Goal: Information Seeking & Learning: Find specific fact

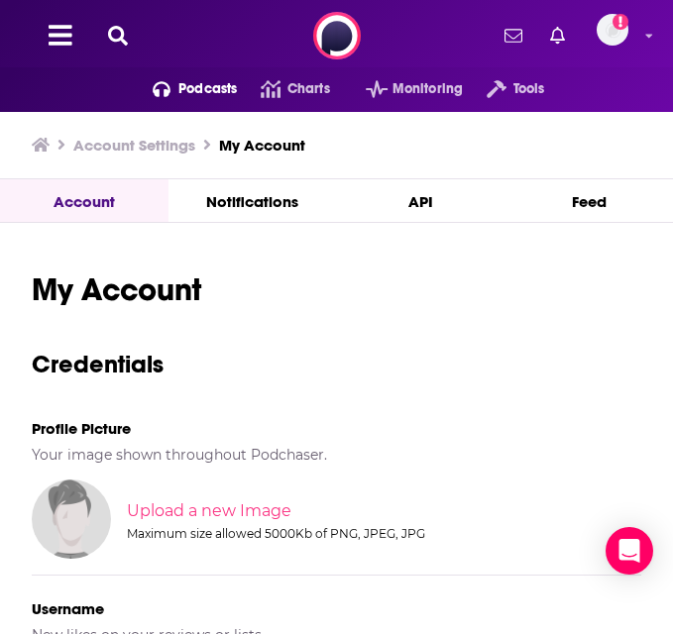
click at [189, 85] on span "Podcasts" at bounding box center [207, 89] width 58 height 28
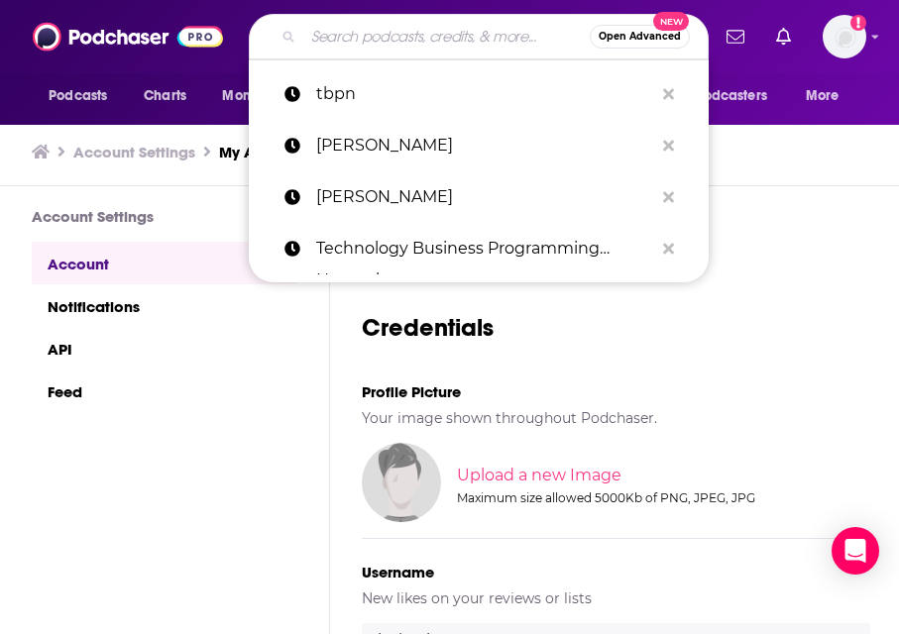
click at [373, 38] on input "Search podcasts, credits, & more..." at bounding box center [446, 37] width 286 height 32
click at [120, 94] on icon "open menu" at bounding box center [120, 96] width 8 height 5
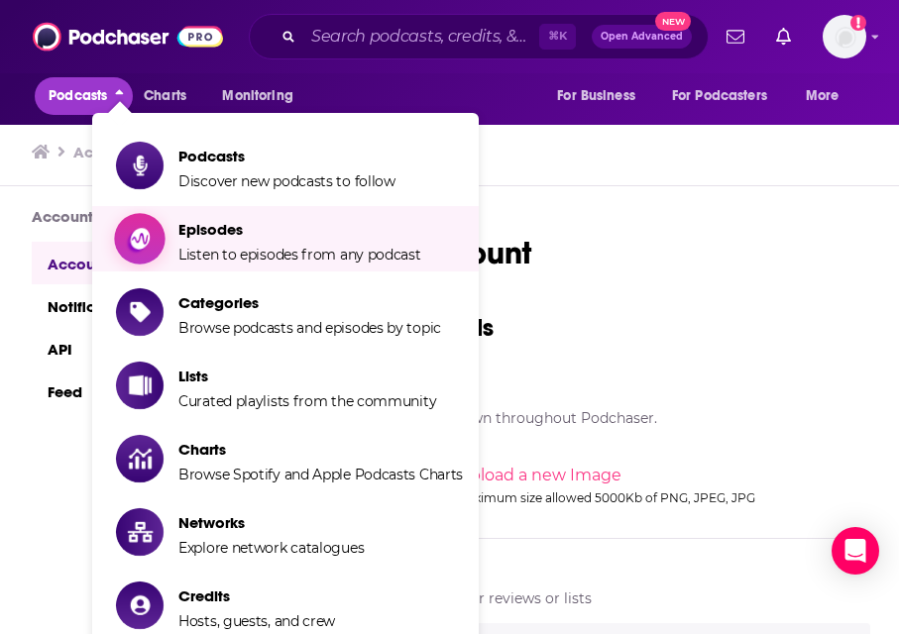
click at [223, 259] on span "Listen to episodes from any podcast" at bounding box center [299, 255] width 243 height 18
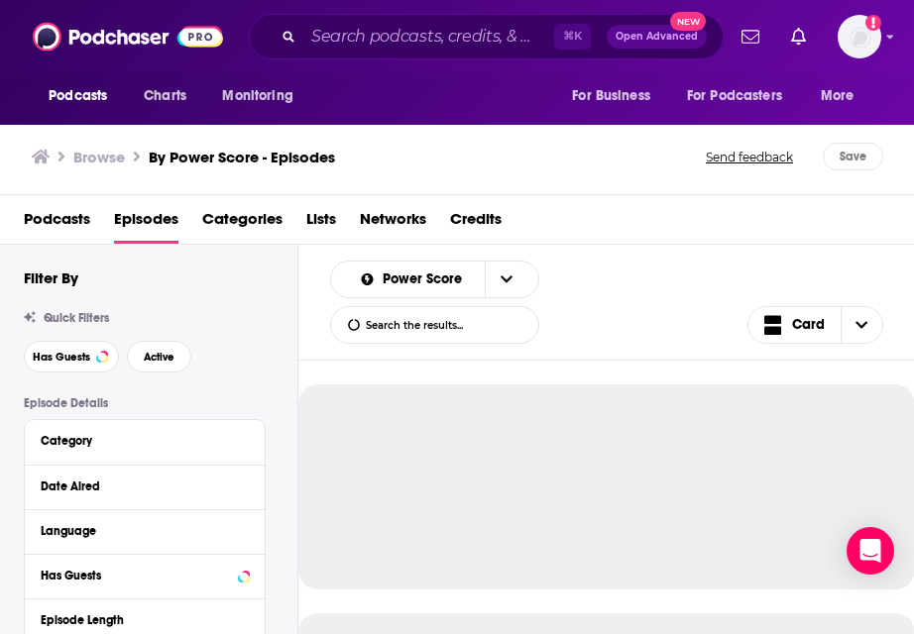
click at [430, 335] on input "List Search Input" at bounding box center [434, 325] width 207 height 36
paste input "[PERSON_NAME]"
type input "[PERSON_NAME]"
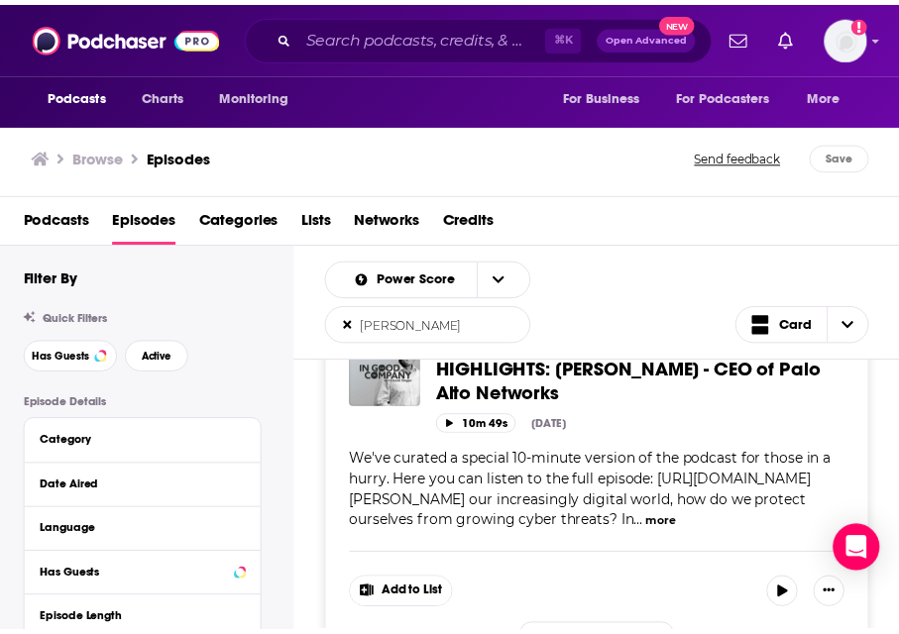
scroll to position [45, 0]
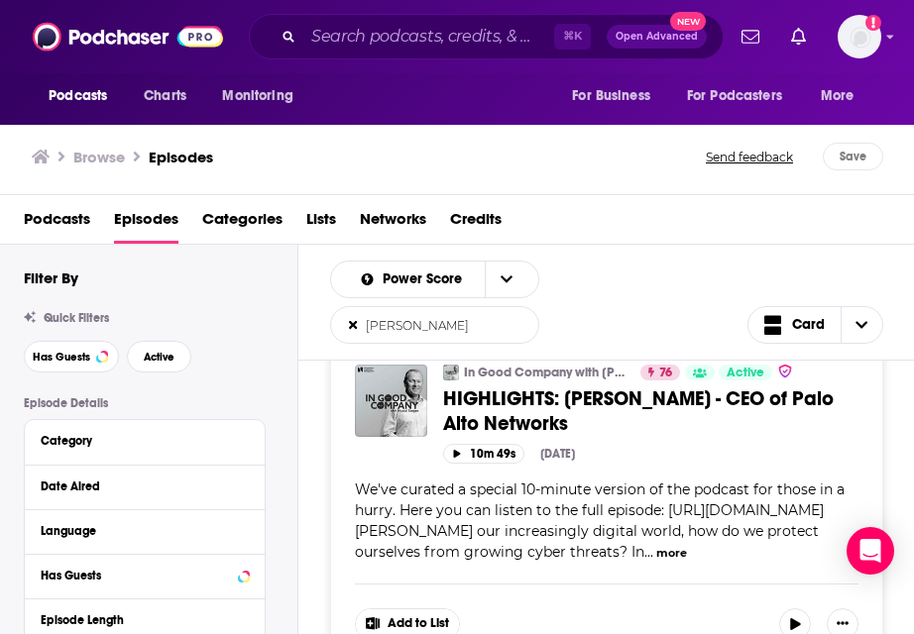
click at [499, 410] on span "HIGHLIGHTS: [PERSON_NAME] - CEO of Palo Alto Networks" at bounding box center [638, 411] width 390 height 50
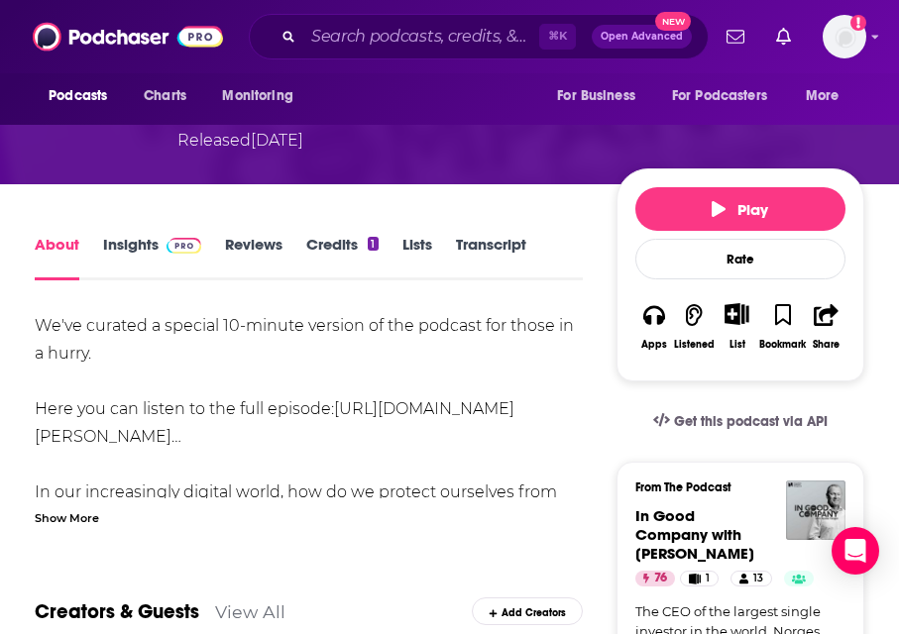
scroll to position [242, 0]
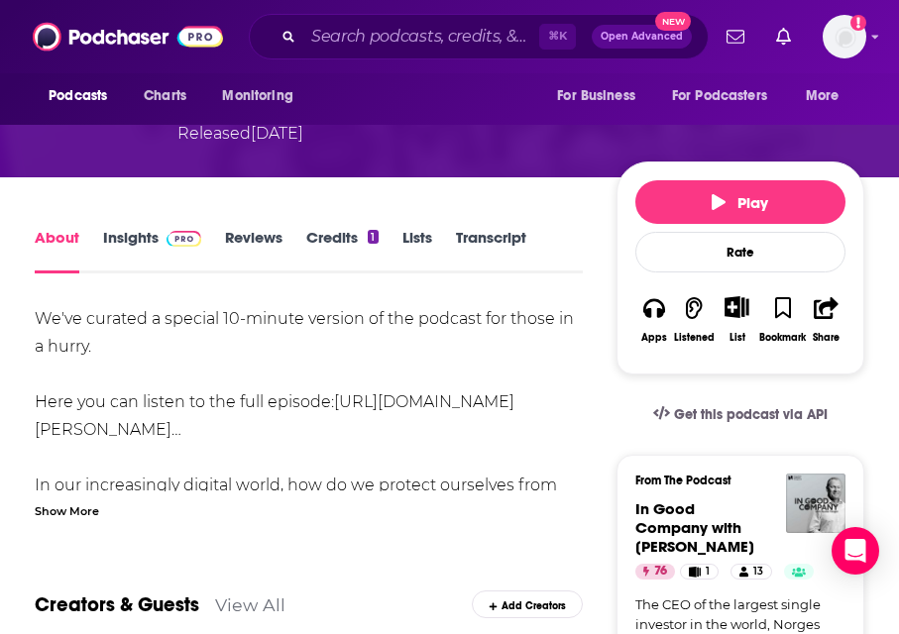
click at [373, 392] on link "[URL][DOMAIN_NAME][PERSON_NAME]…" at bounding box center [275, 415] width 480 height 47
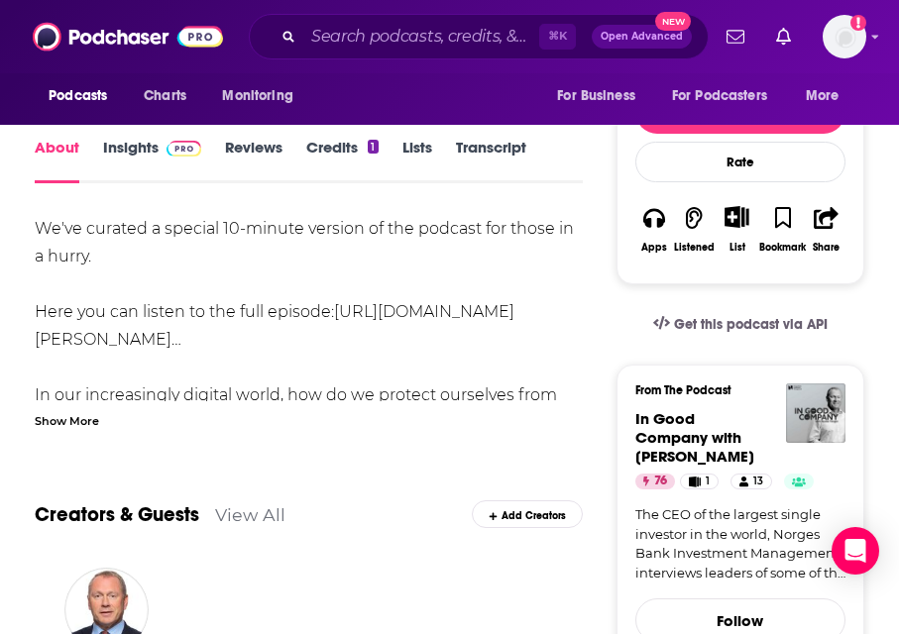
scroll to position [572, 0]
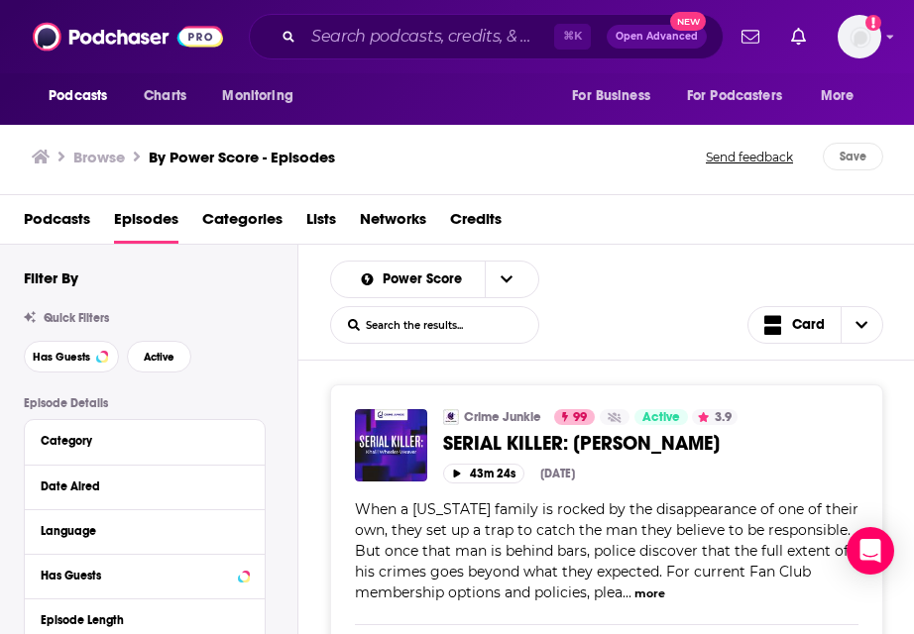
click at [428, 321] on input "List Search Input" at bounding box center [434, 325] width 207 height 36
type input "[PERSON_NAME]"
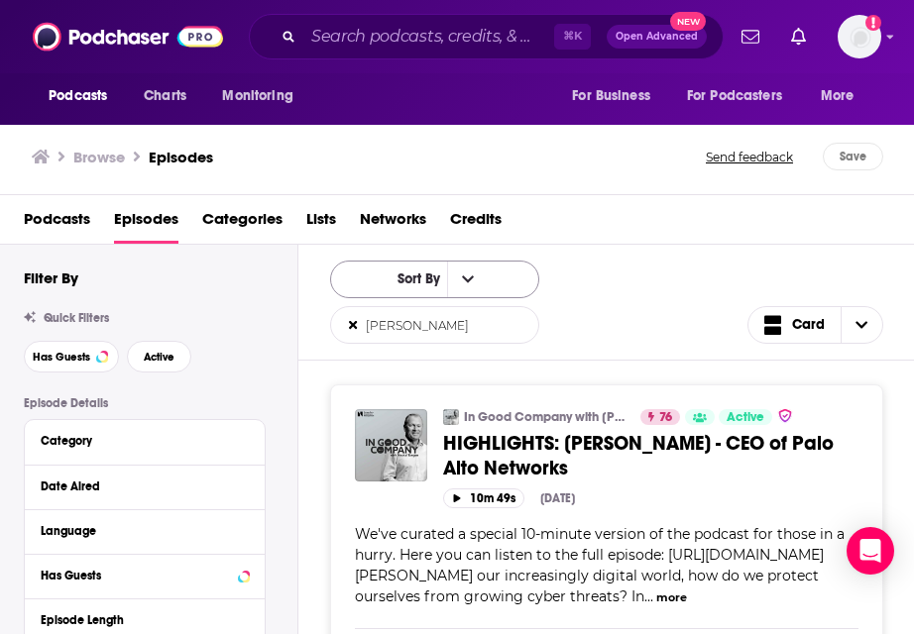
click at [476, 273] on div "Sort By" at bounding box center [434, 280] width 209 height 38
click at [462, 284] on icon "open menu" at bounding box center [468, 280] width 12 height 14
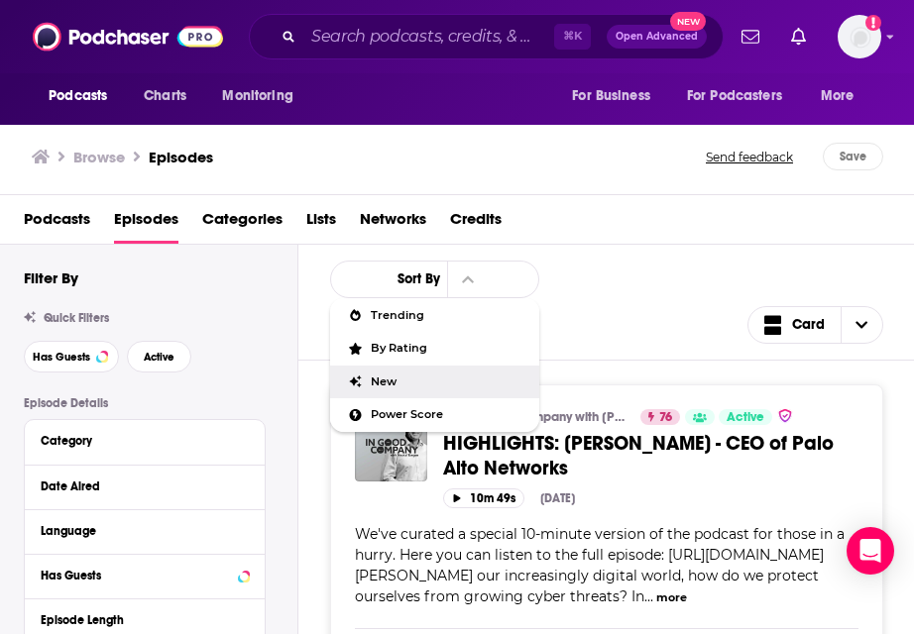
click at [413, 383] on span "New" at bounding box center [447, 382] width 153 height 11
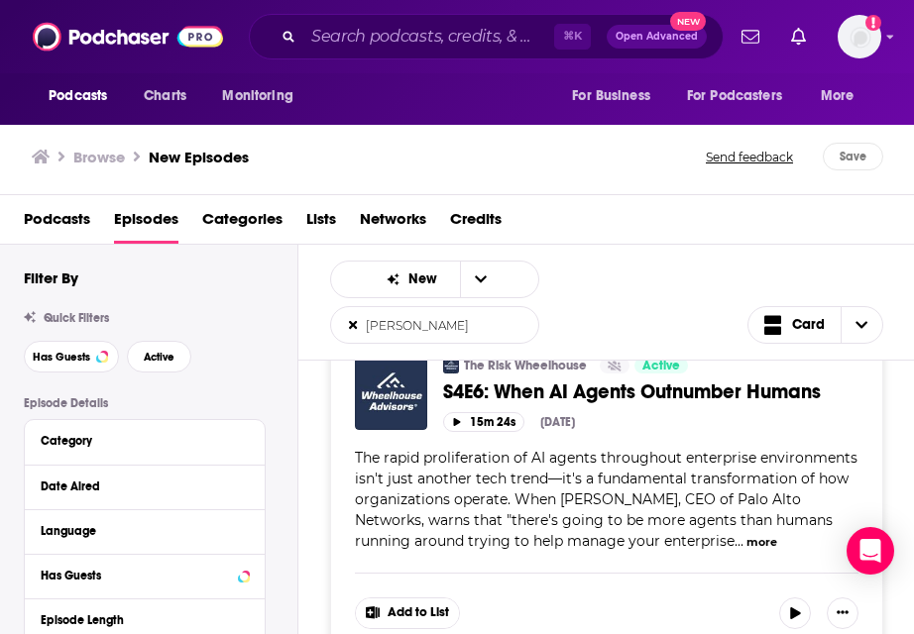
scroll to position [53, 0]
click at [672, 540] on button "more" at bounding box center [761, 541] width 31 height 17
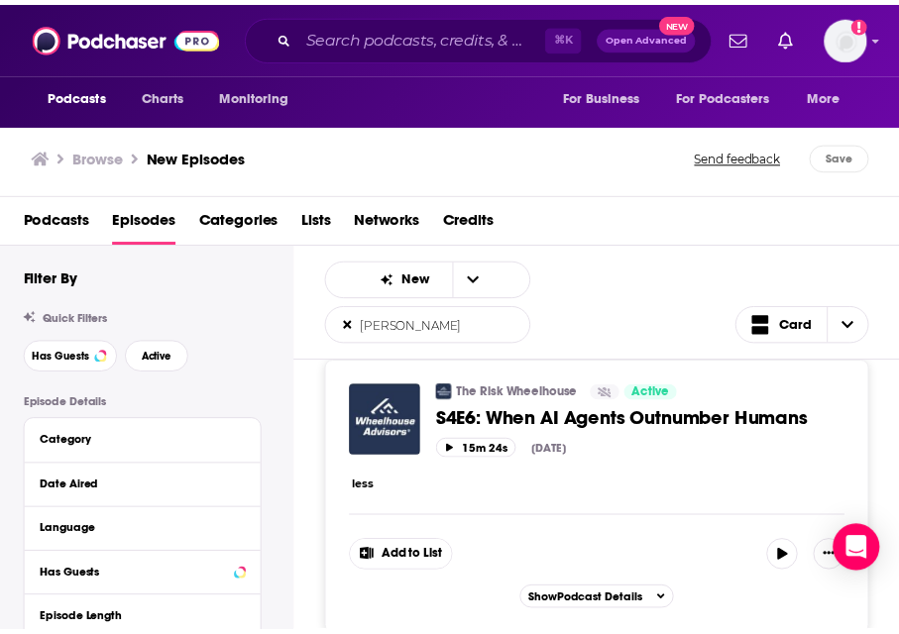
scroll to position [14, 0]
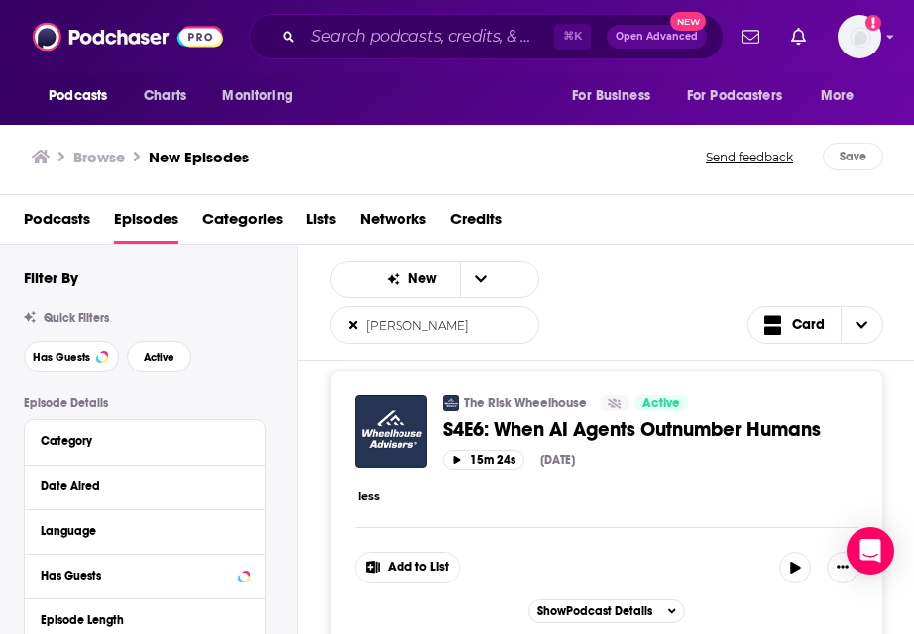
click at [608, 431] on span "S4E6: When AI Agents Outnumber Humans" at bounding box center [632, 429] width 378 height 25
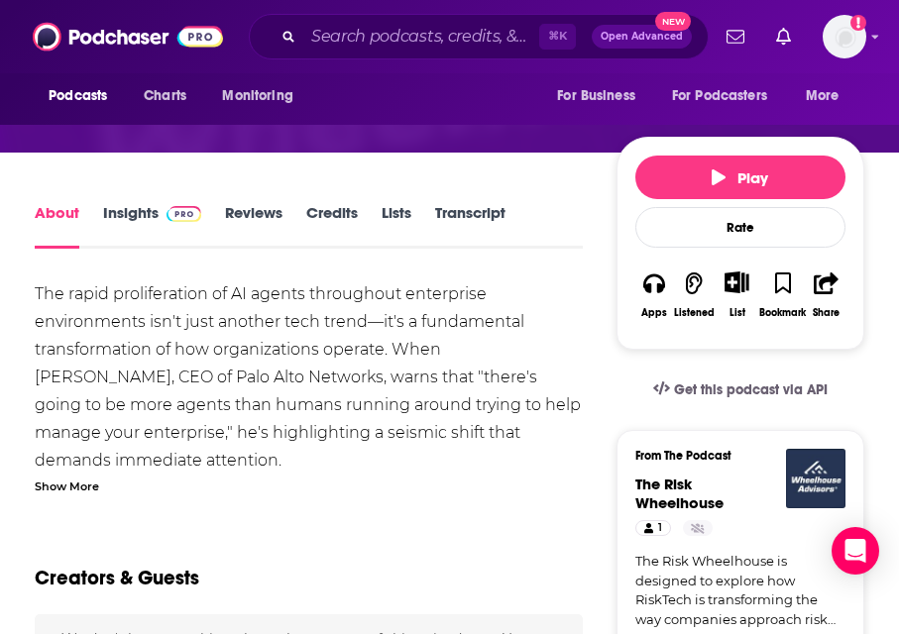
scroll to position [233, 0]
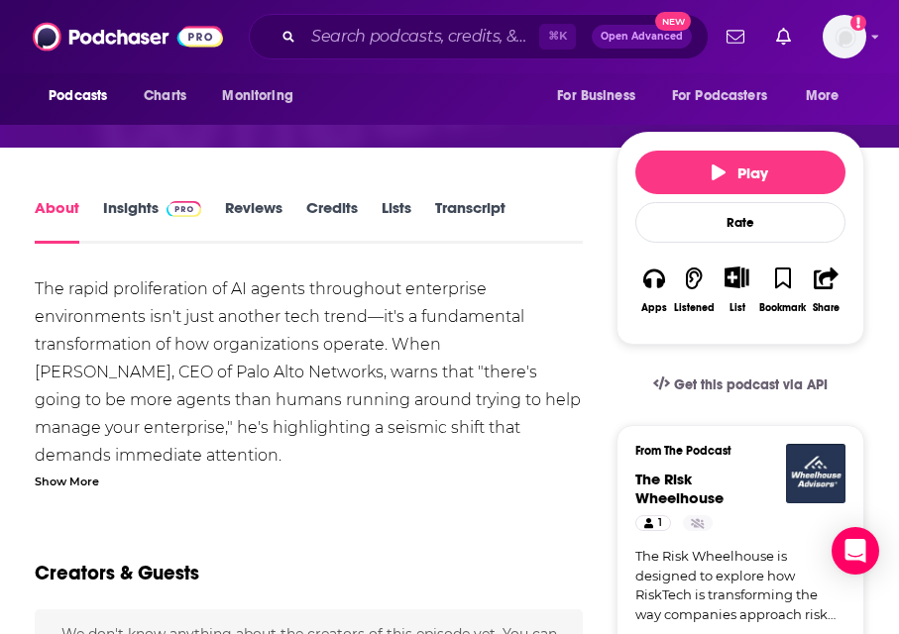
click at [68, 484] on div "Show More" at bounding box center [67, 480] width 64 height 19
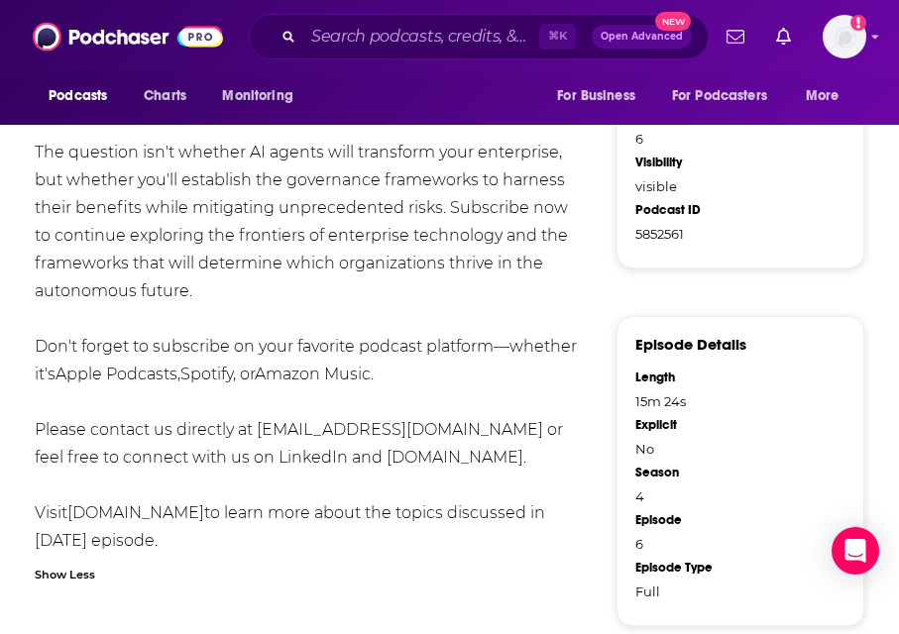
scroll to position [1376, 0]
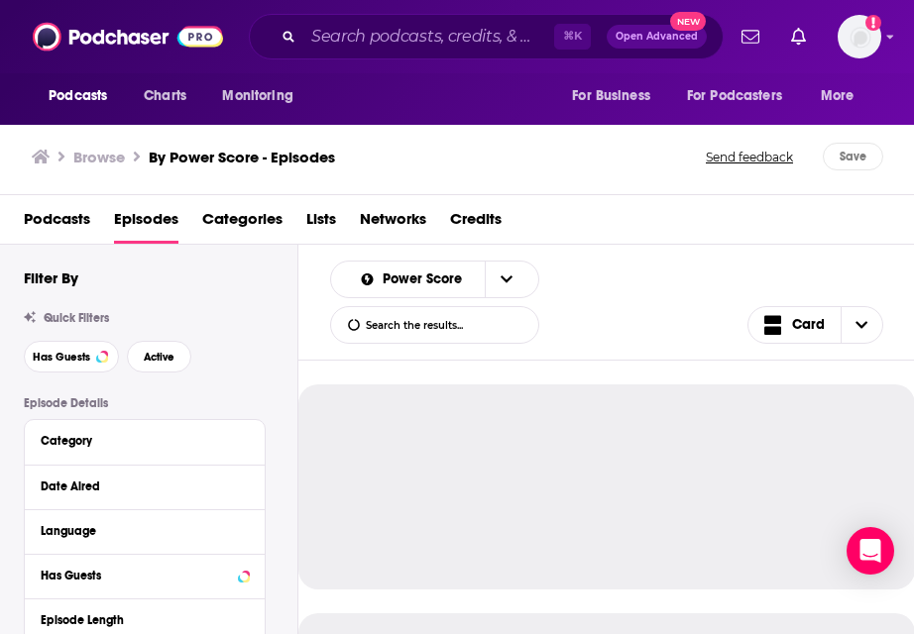
click at [441, 328] on input "List Search Input" at bounding box center [434, 325] width 207 height 36
type input "[PERSON_NAME]"
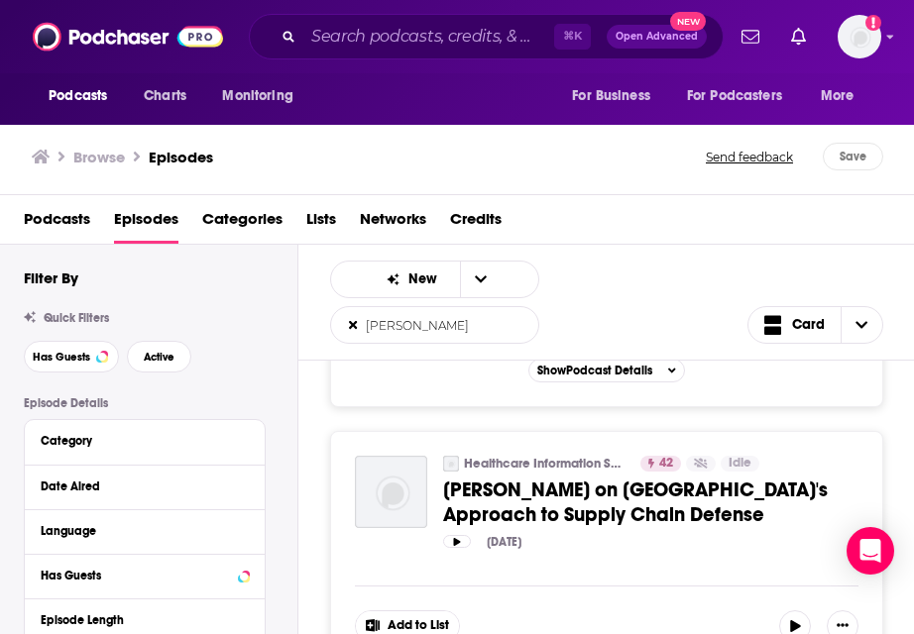
scroll to position [5342, 0]
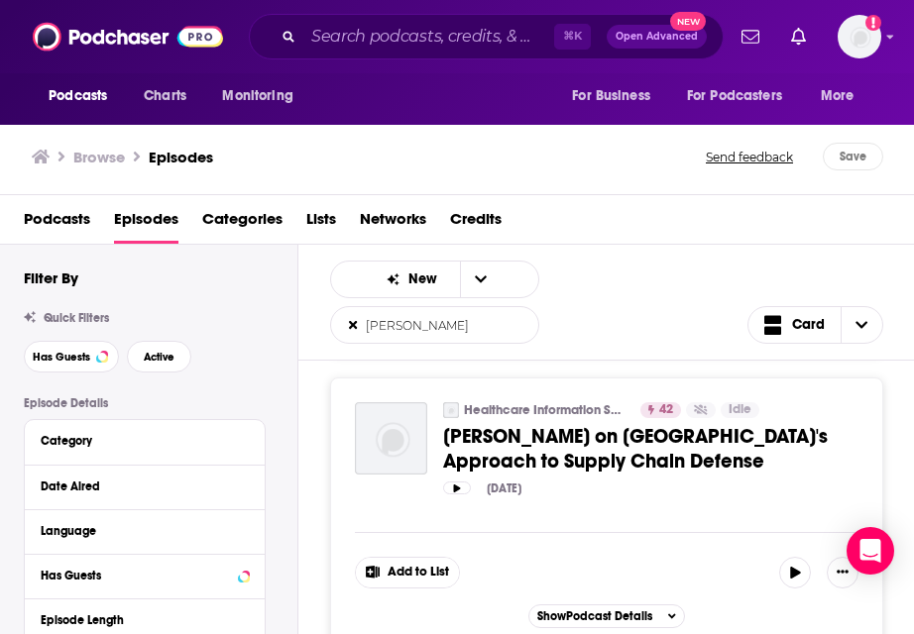
click at [443, 327] on input "[PERSON_NAME]" at bounding box center [434, 325] width 207 height 36
paste input "[PERSON_NAME]"
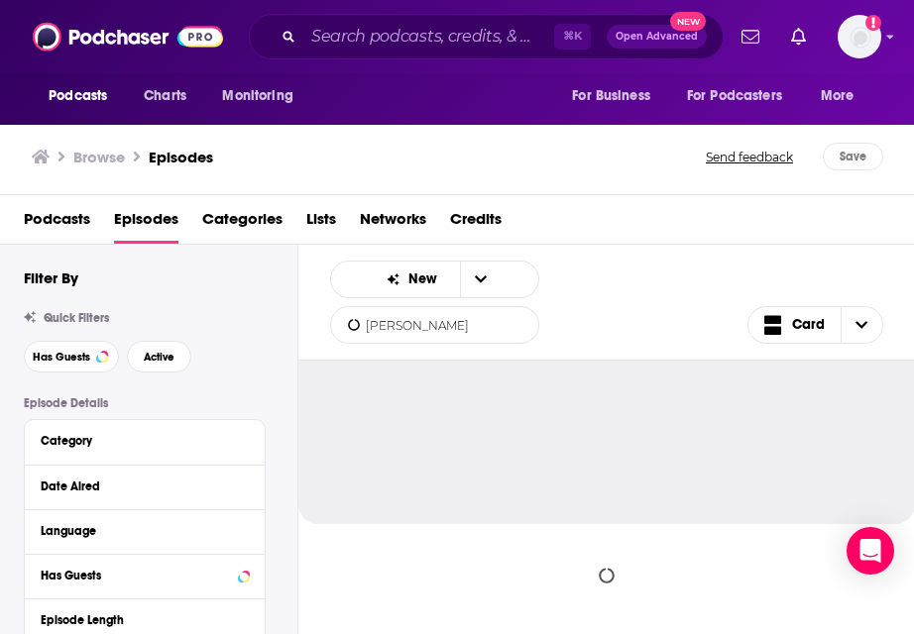
scroll to position [2125, 0]
type input "[PERSON_NAME]"
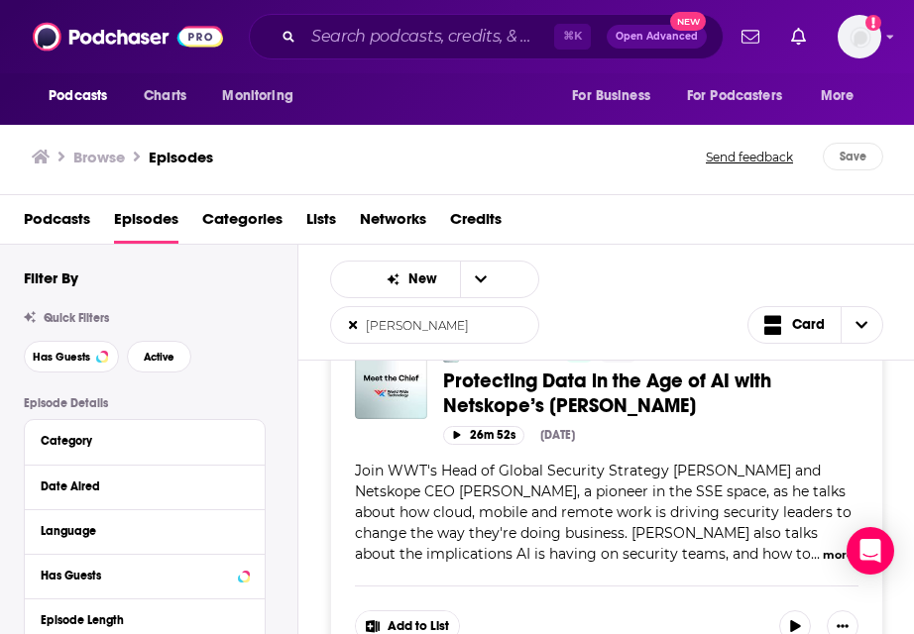
scroll to position [3479, 0]
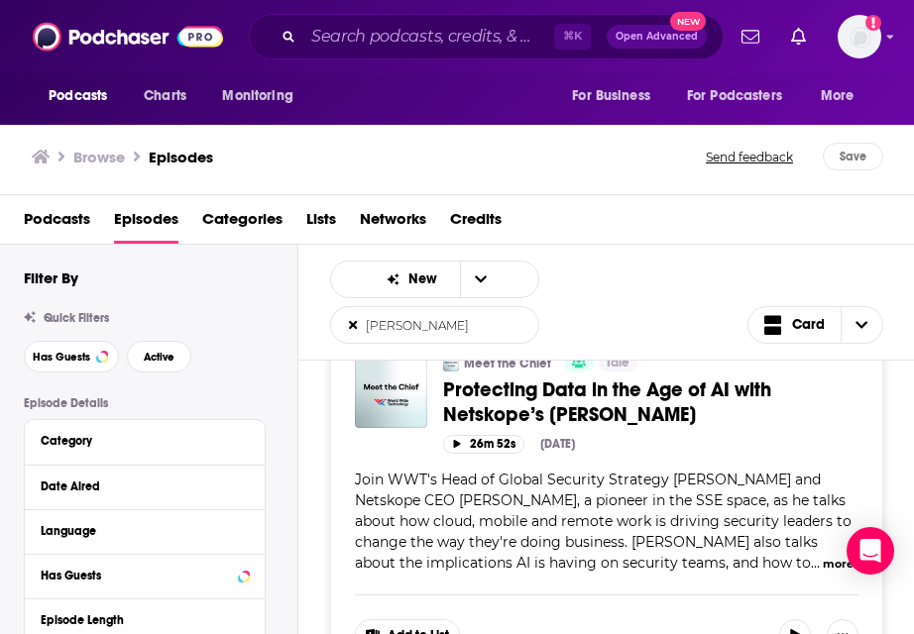
click at [672, 556] on button "more" at bounding box center [837, 564] width 31 height 17
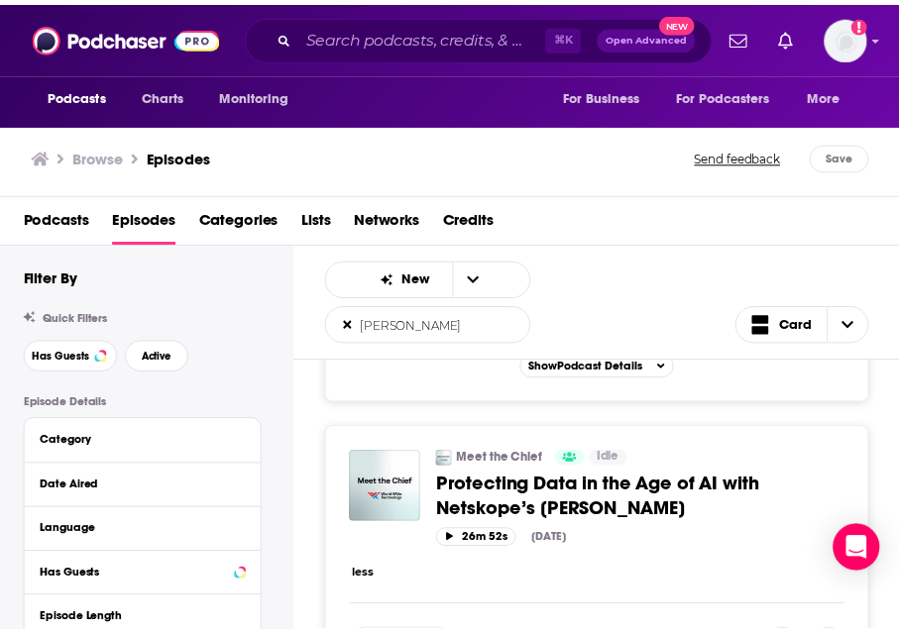
scroll to position [3376, 0]
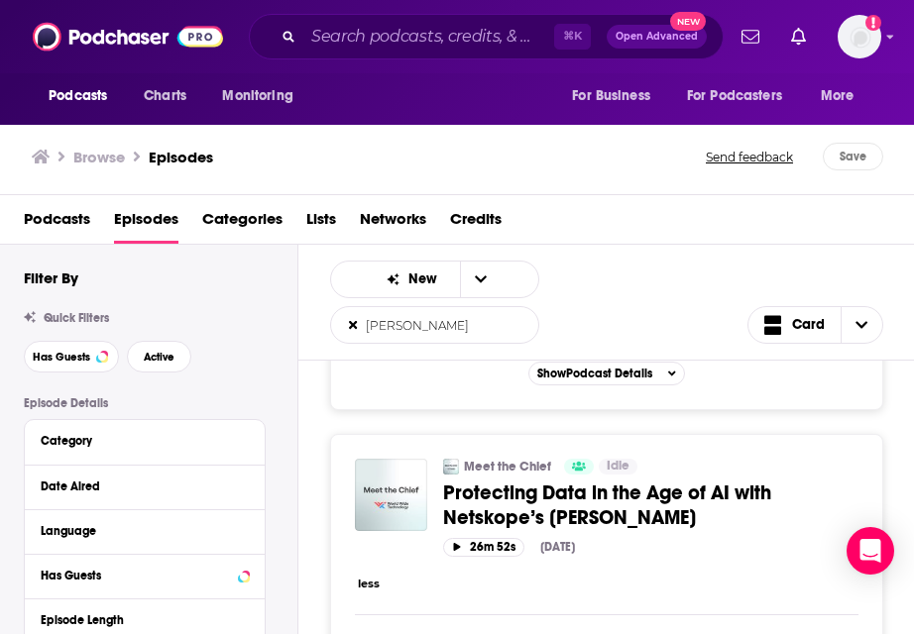
click at [383, 459] on img "Protecting Data in the Age of AI with Netskope’s Sanjay Beri" at bounding box center [391, 495] width 72 height 72
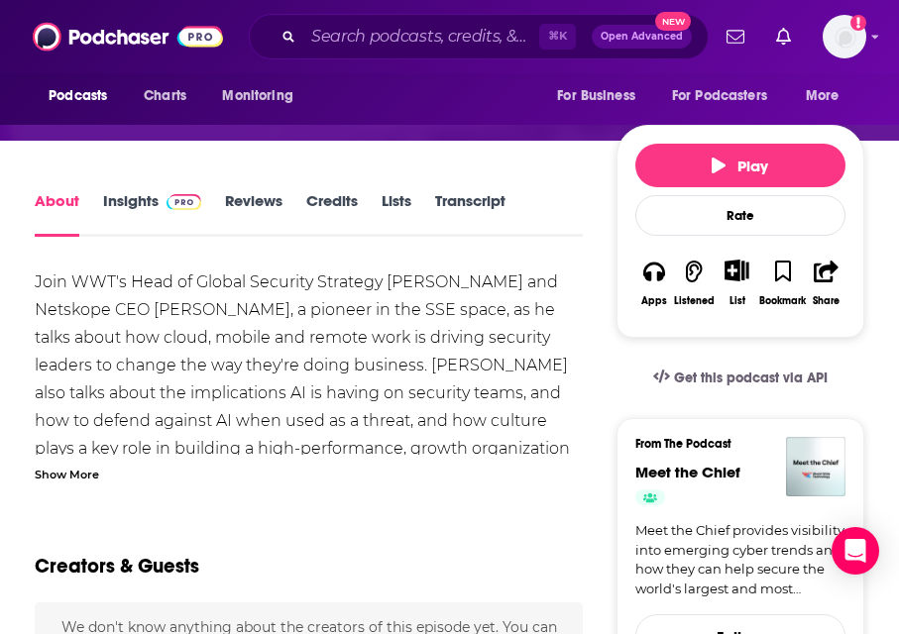
scroll to position [213, 0]
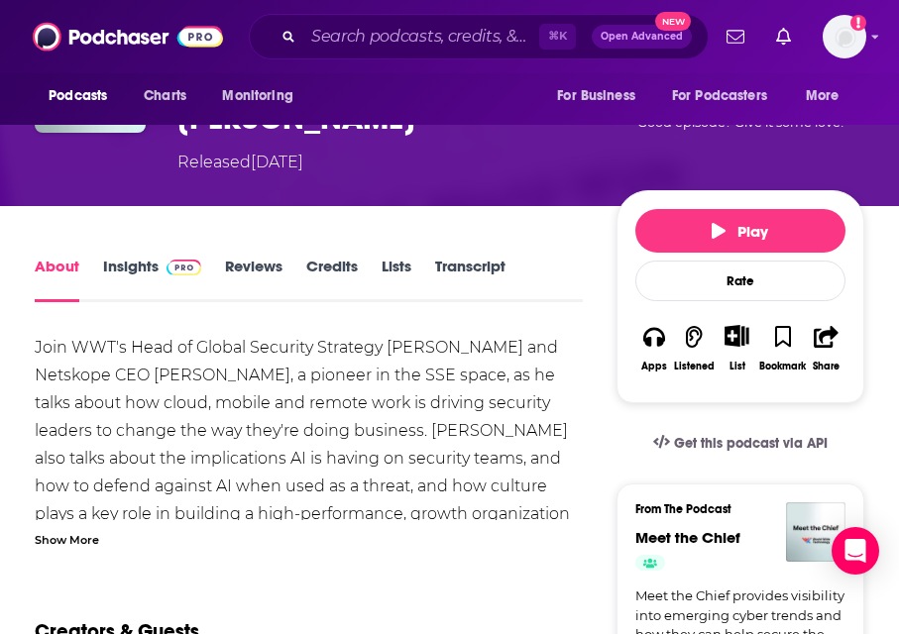
click at [417, 374] on div "Join WWT's Head of Global Security Strategy [PERSON_NAME] and Netskope CEO [PER…" at bounding box center [309, 445] width 548 height 222
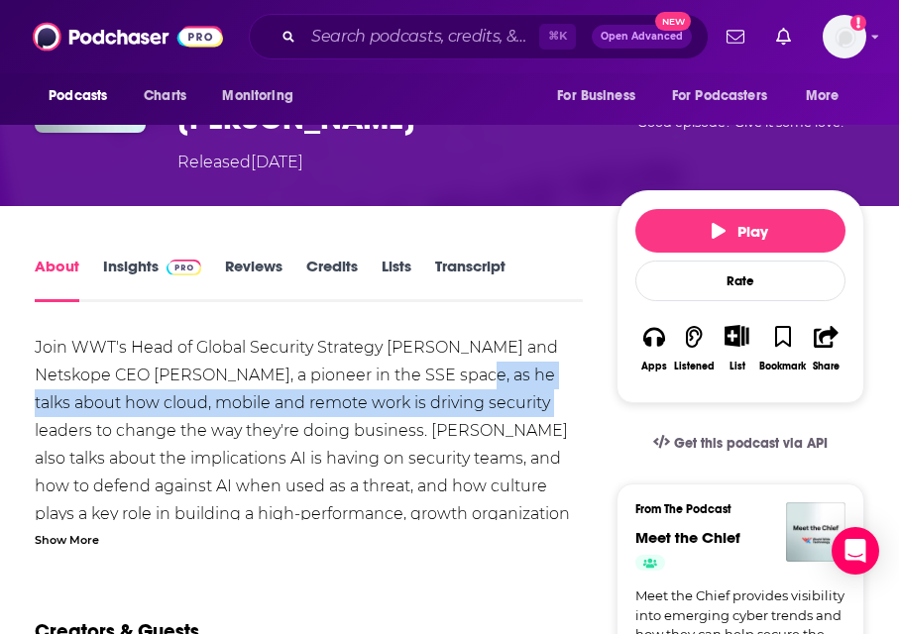
drag, startPoint x: 469, startPoint y: 375, endPoint x: 546, endPoint y: 393, distance: 79.6
click at [546, 393] on div "Join WWT's Head of Global Security Strategy [PERSON_NAME] and Netskope CEO [PER…" at bounding box center [309, 445] width 548 height 222
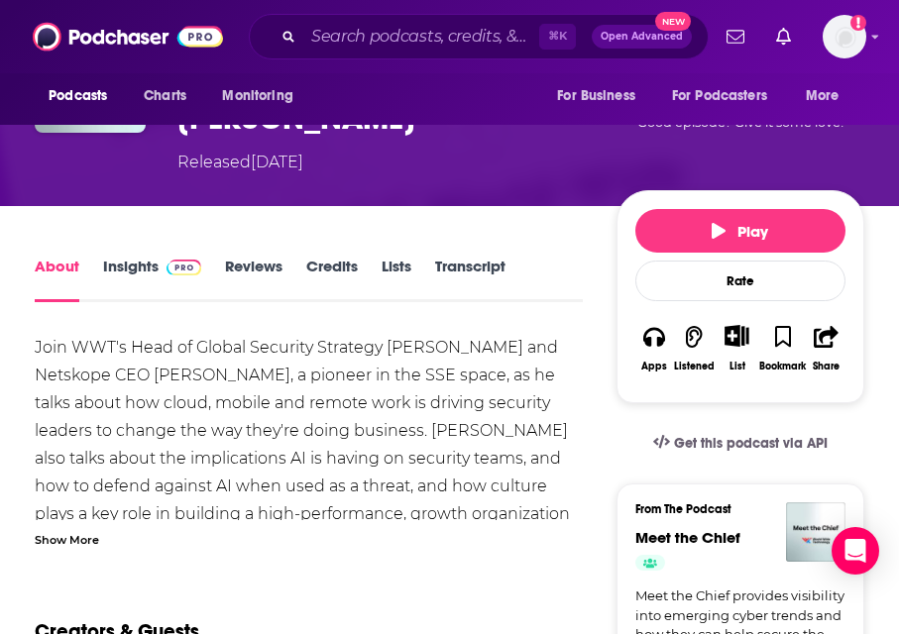
drag, startPoint x: 504, startPoint y: 372, endPoint x: 530, endPoint y: 420, distance: 55.0
click at [531, 421] on div "Join WWT's Head of Global Security Strategy [PERSON_NAME] and Netskope CEO [PER…" at bounding box center [309, 445] width 548 height 222
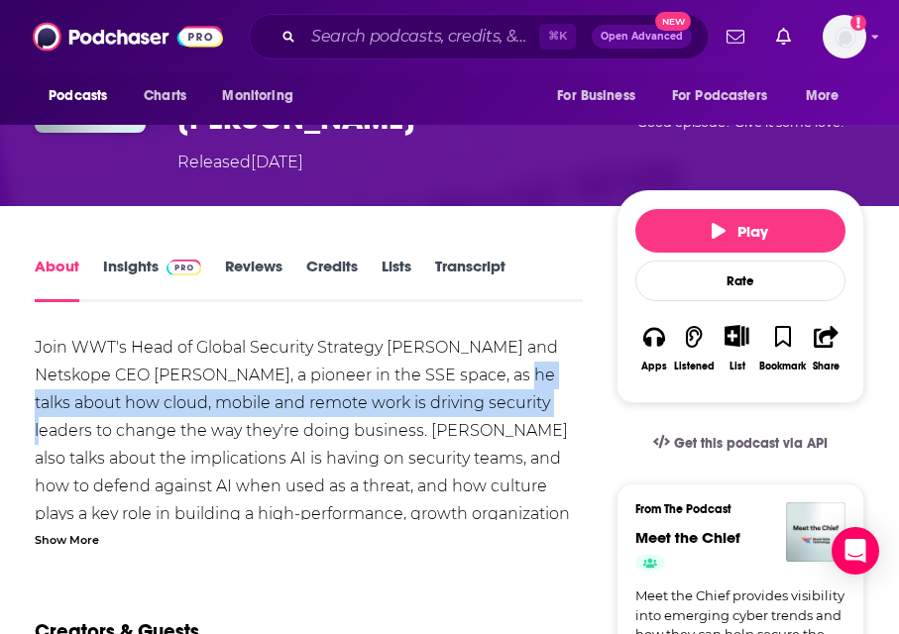
drag, startPoint x: 512, startPoint y: 373, endPoint x: 557, endPoint y: 398, distance: 51.5
click at [557, 398] on div "Join WWT's Head of Global Security Strategy [PERSON_NAME] and Netskope CEO [PER…" at bounding box center [309, 445] width 548 height 222
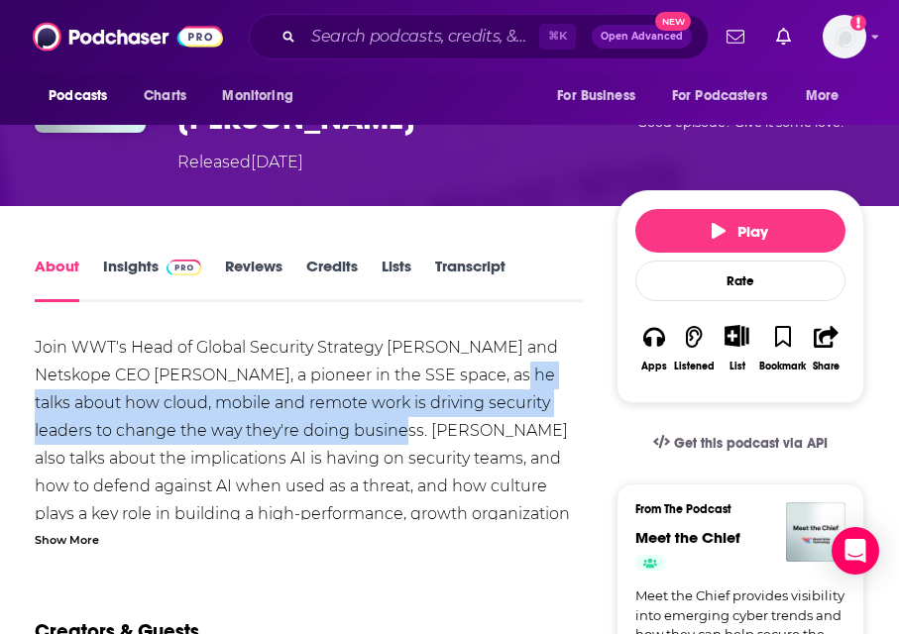
drag, startPoint x: 507, startPoint y: 376, endPoint x: 367, endPoint y: 429, distance: 150.5
click at [367, 429] on div "Join WWT's Head of Global Security Strategy [PERSON_NAME] and Netskope CEO [PER…" at bounding box center [309, 445] width 548 height 222
copy div "talks about how cloud, mobile and remote work is driving security leaders to ch…"
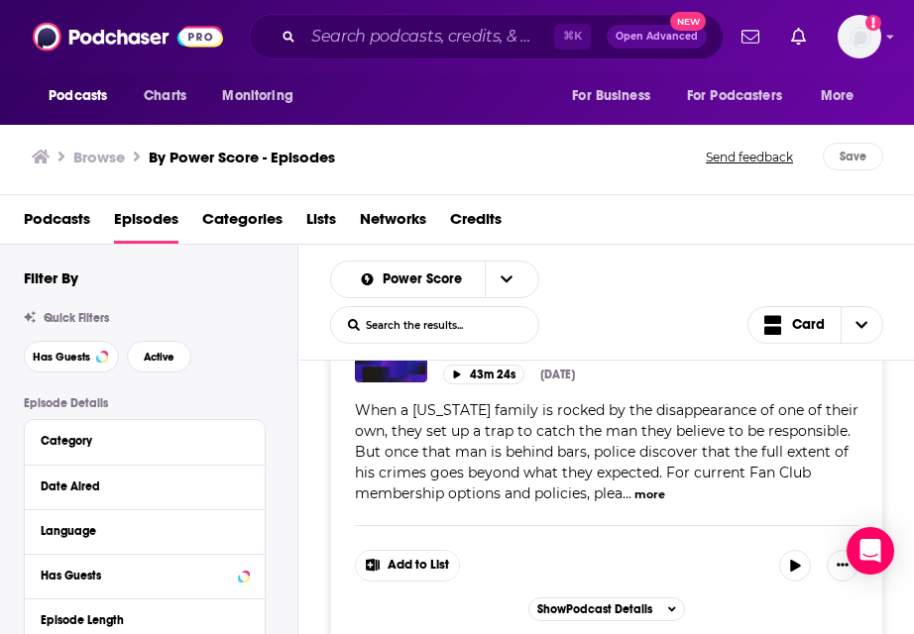
scroll to position [109, 0]
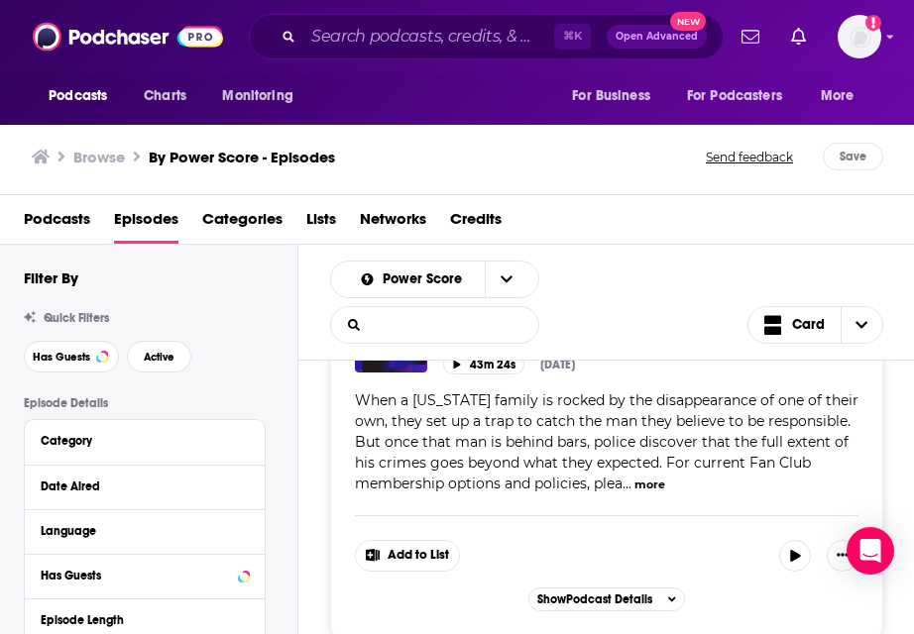
click at [401, 315] on input "List Search Input" at bounding box center [434, 325] width 207 height 36
type input "[PERSON_NAME]"
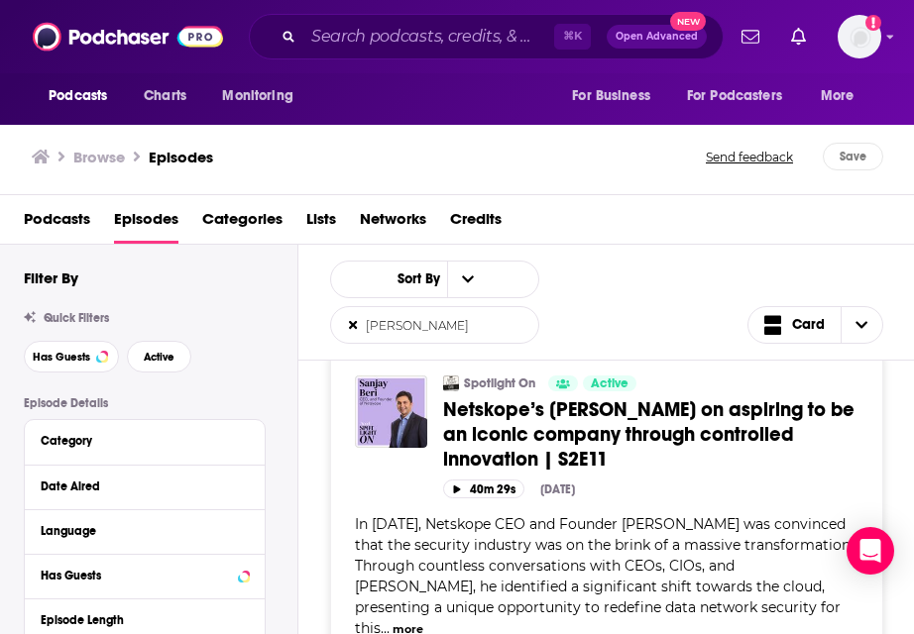
scroll to position [4277, 0]
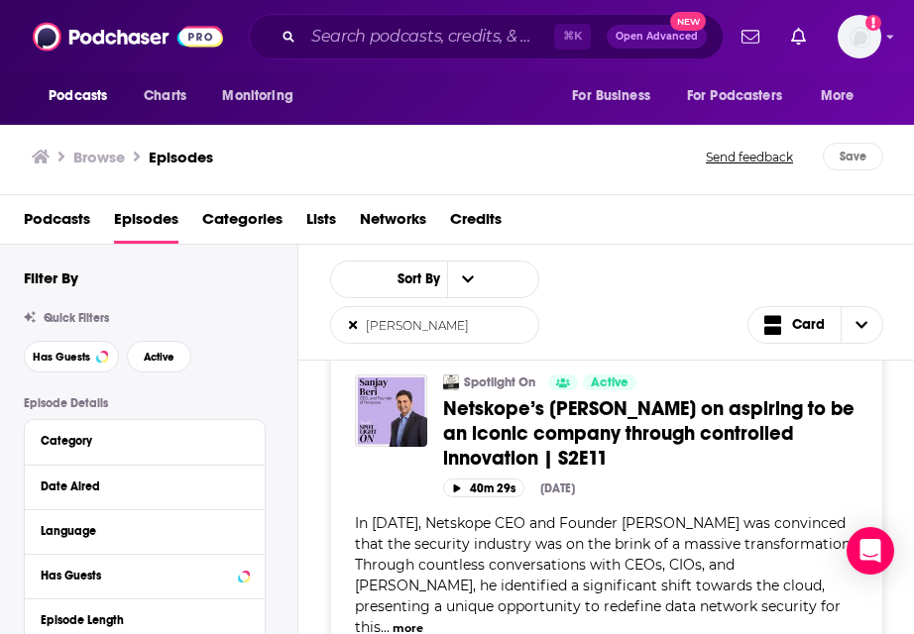
click at [423, 620] on button "more" at bounding box center [407, 628] width 31 height 17
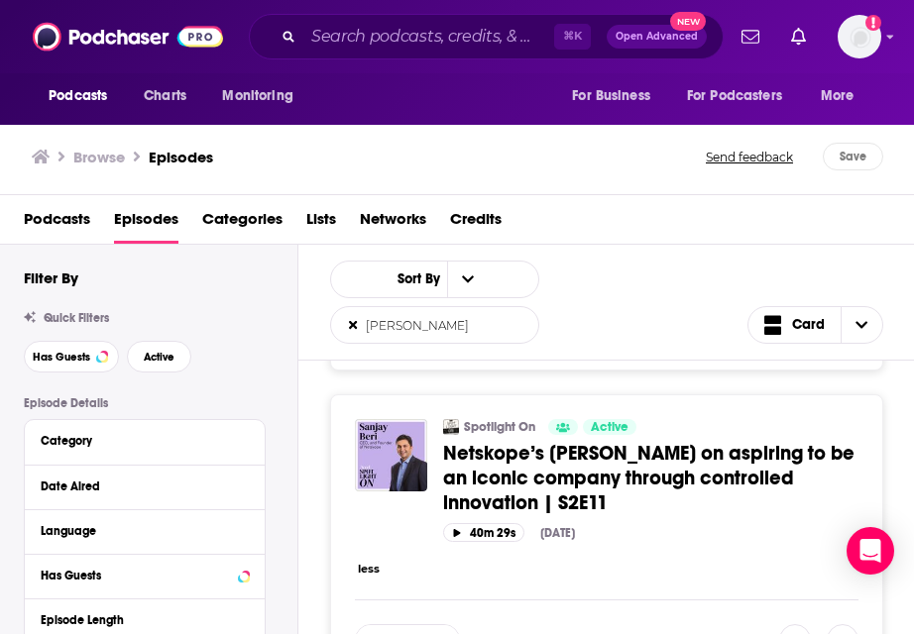
scroll to position [4235, 0]
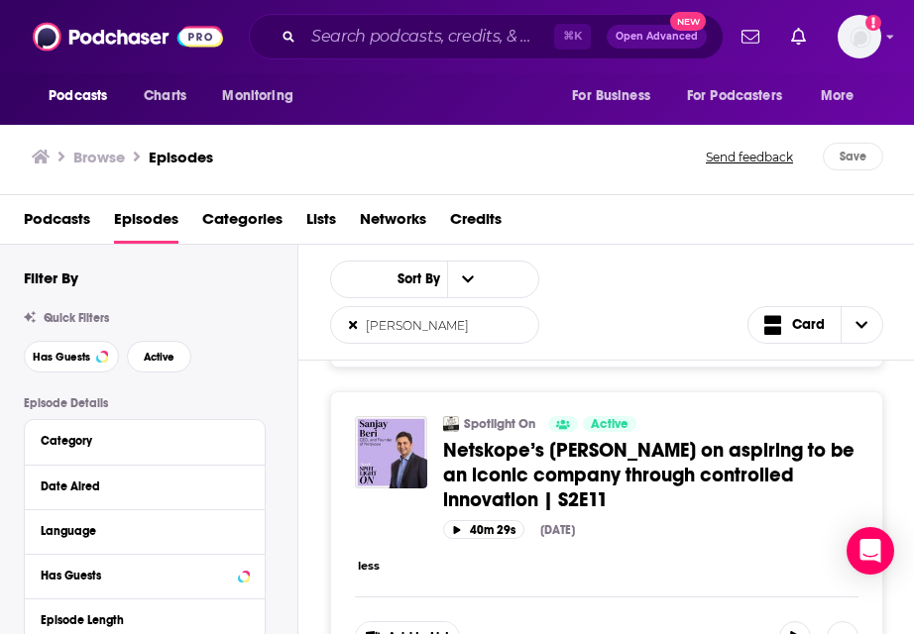
click at [365, 558] on button "less" at bounding box center [369, 566] width 22 height 17
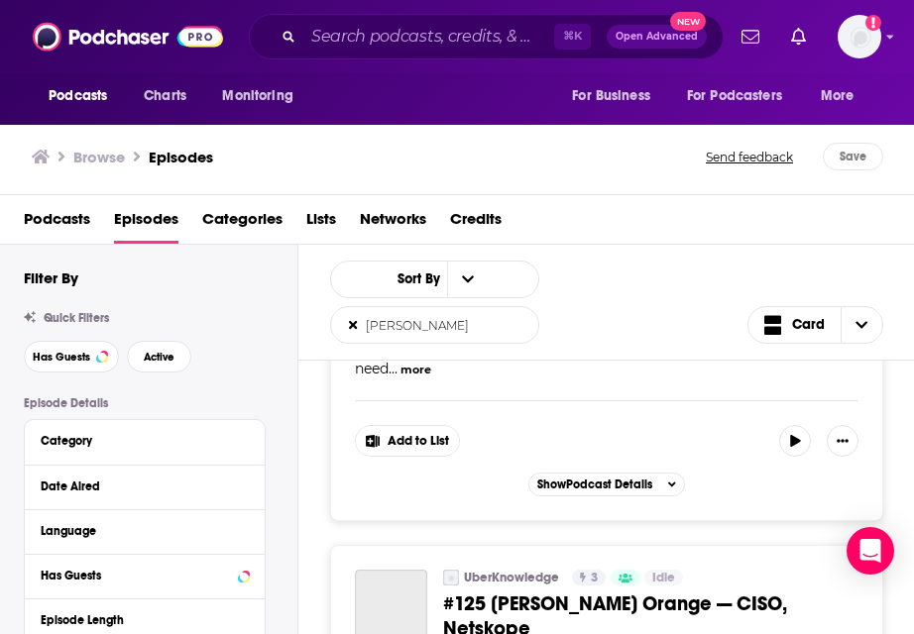
scroll to position [6729, 0]
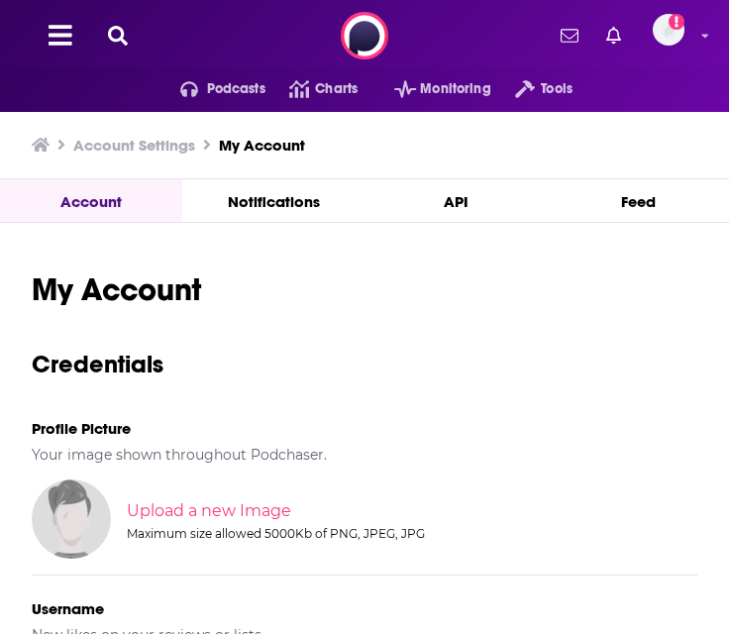
click at [111, 41] on icon at bounding box center [118, 36] width 20 height 20
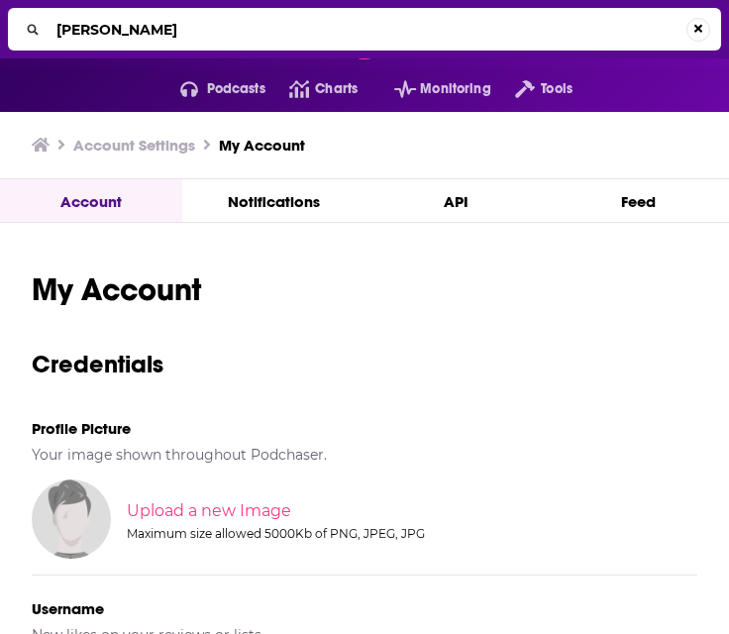
type input "[PERSON_NAME]"
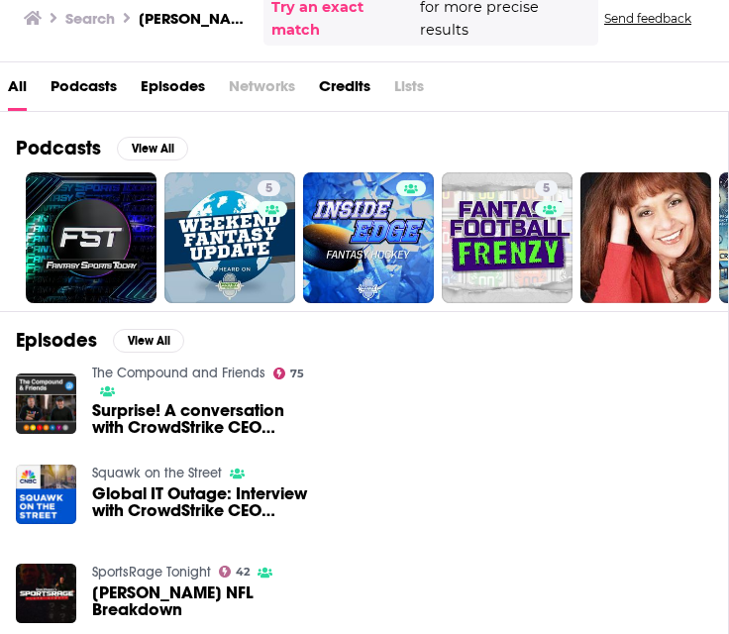
scroll to position [143, 0]
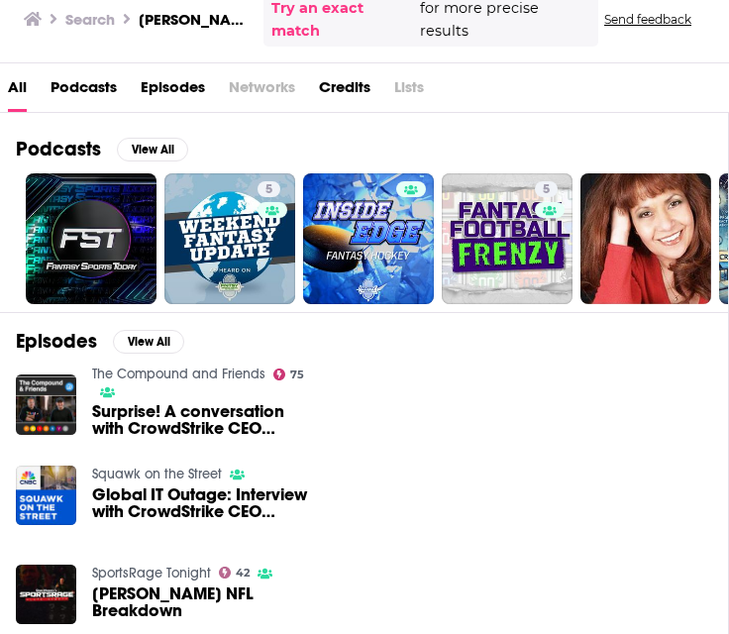
click at [193, 71] on span "Episodes" at bounding box center [173, 91] width 64 height 41
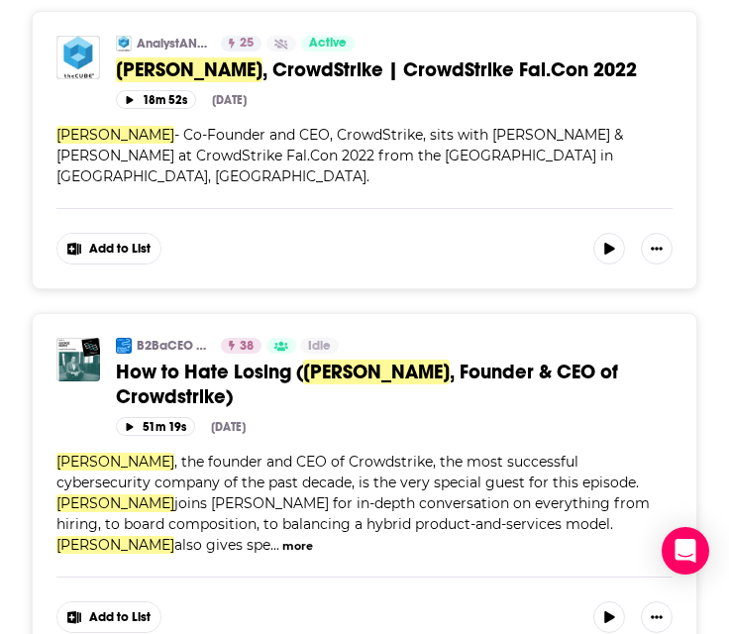
scroll to position [1875, 0]
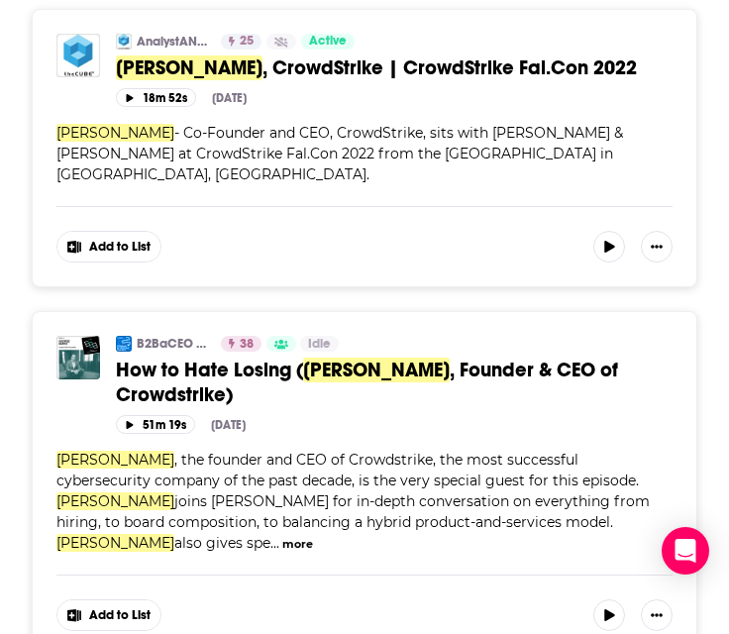
click at [313, 536] on button "more" at bounding box center [297, 544] width 31 height 17
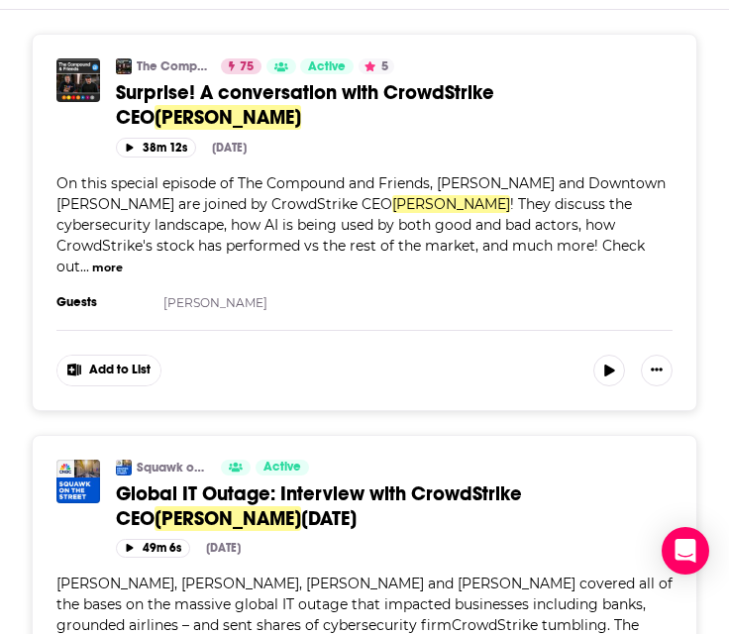
scroll to position [0, 0]
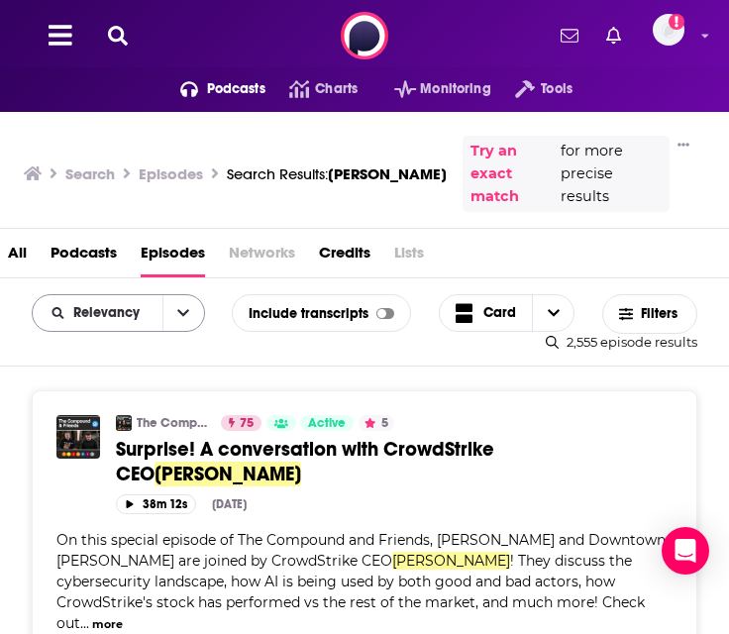
click at [53, 294] on div "Relevancy" at bounding box center [118, 313] width 173 height 38
click at [54, 294] on div "Relevancy" at bounding box center [118, 313] width 173 height 38
click at [98, 23] on div "Podcasts Charts Monitoring Tools For Business For Podcasters More Add a profile…" at bounding box center [364, 35] width 729 height 71
click at [110, 25] on button at bounding box center [118, 36] width 32 height 23
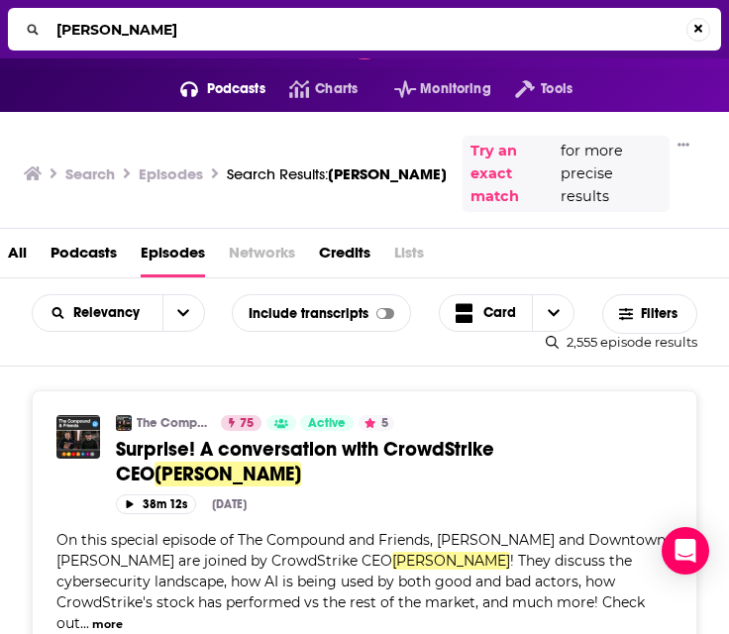
click at [164, 32] on input "george kurtz" at bounding box center [368, 30] width 638 height 32
type input "shlomo kramer"
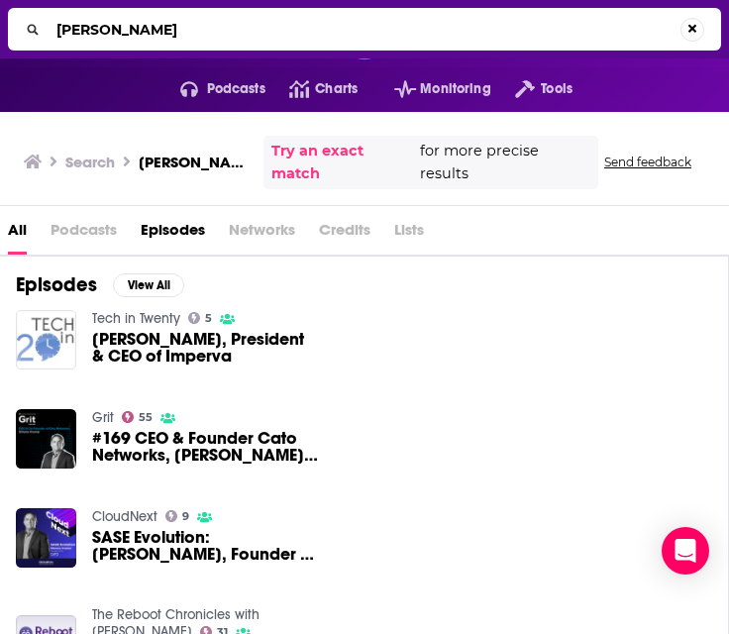
click at [169, 214] on span "Episodes" at bounding box center [173, 234] width 64 height 41
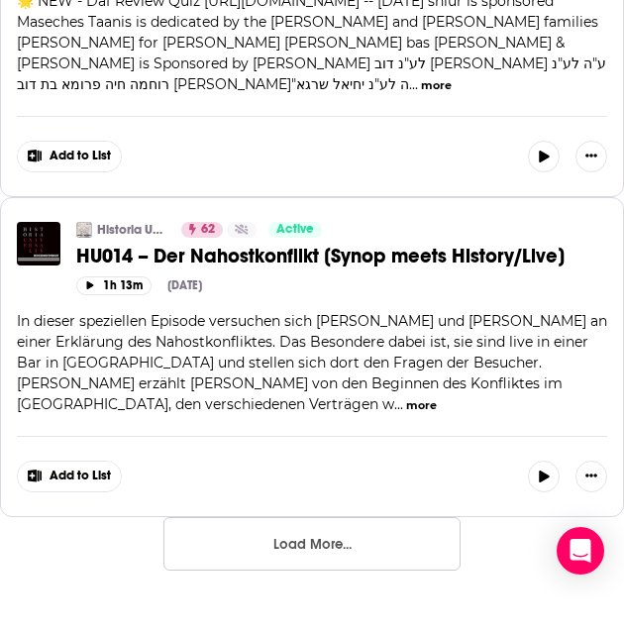
scroll to position [8778, 0]
click at [341, 545] on button "Load More..." at bounding box center [312, 544] width 297 height 54
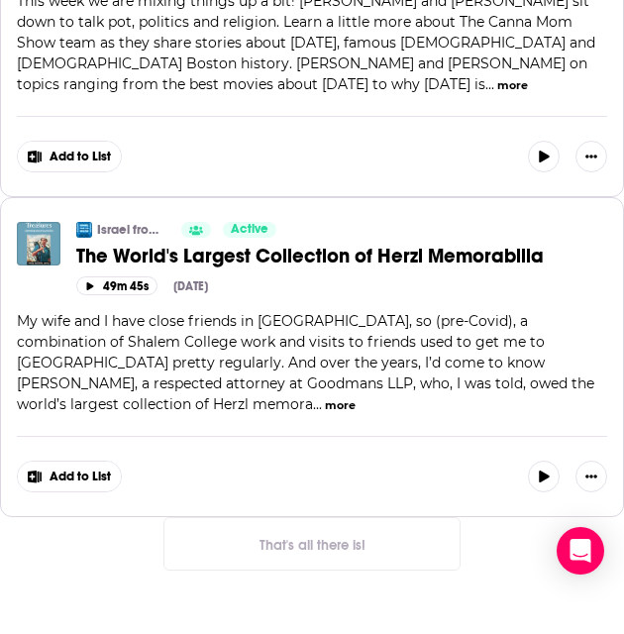
scroll to position [9860, 0]
click at [341, 545] on button "That's all there is!" at bounding box center [312, 544] width 297 height 54
